Goal: Navigation & Orientation: Find specific page/section

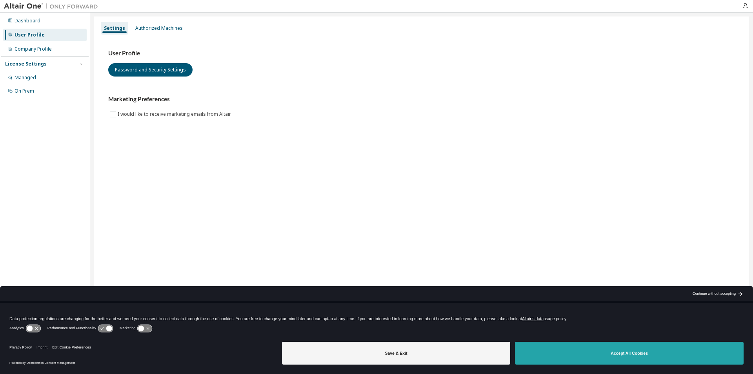
click at [647, 356] on button "Accept All Cookies" at bounding box center [629, 353] width 229 height 23
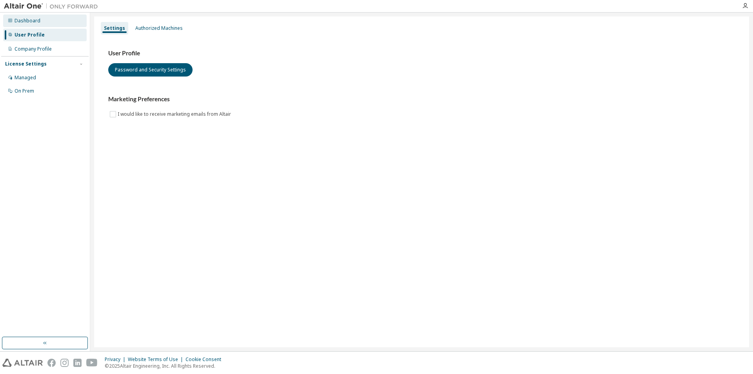
click at [34, 19] on div "Dashboard" at bounding box center [28, 21] width 26 height 6
